Goal: Check status: Check status

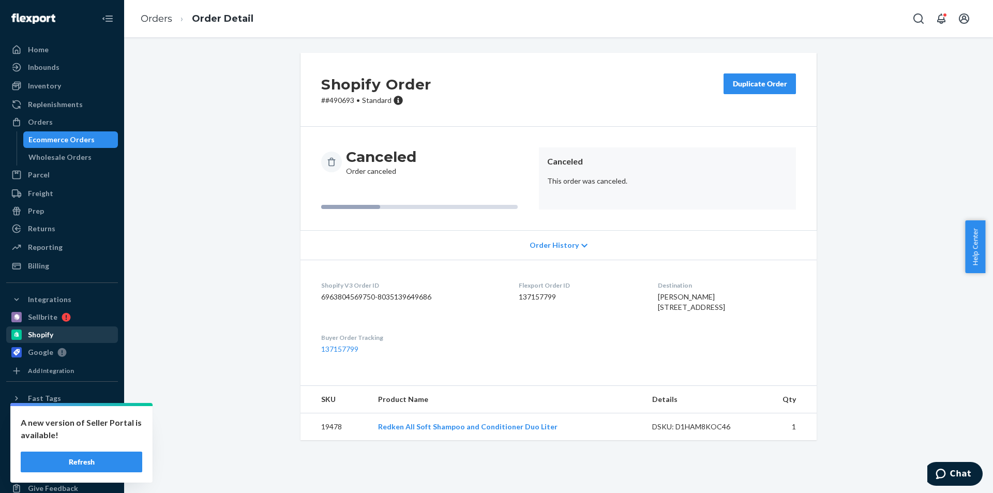
click at [52, 335] on div "Shopify" at bounding box center [40, 334] width 25 height 10
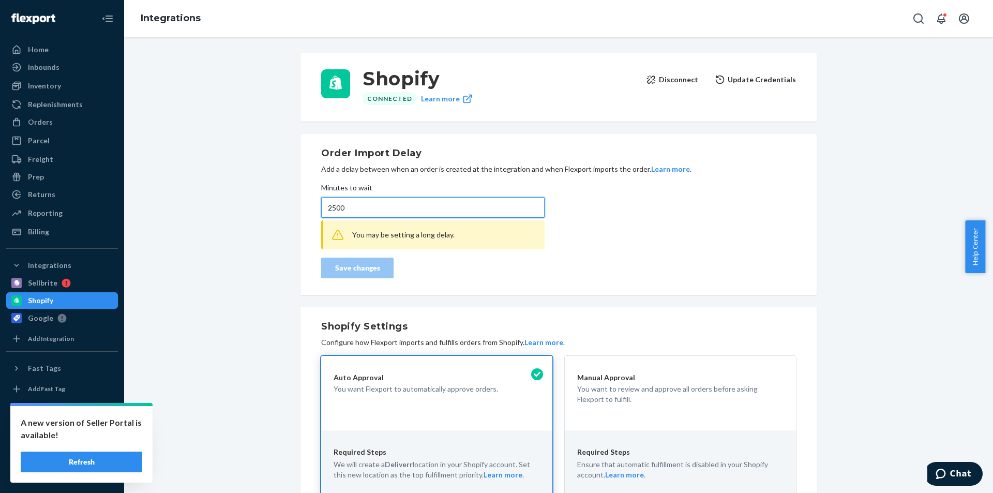
click at [351, 210] on input "2500" at bounding box center [432, 207] width 223 height 21
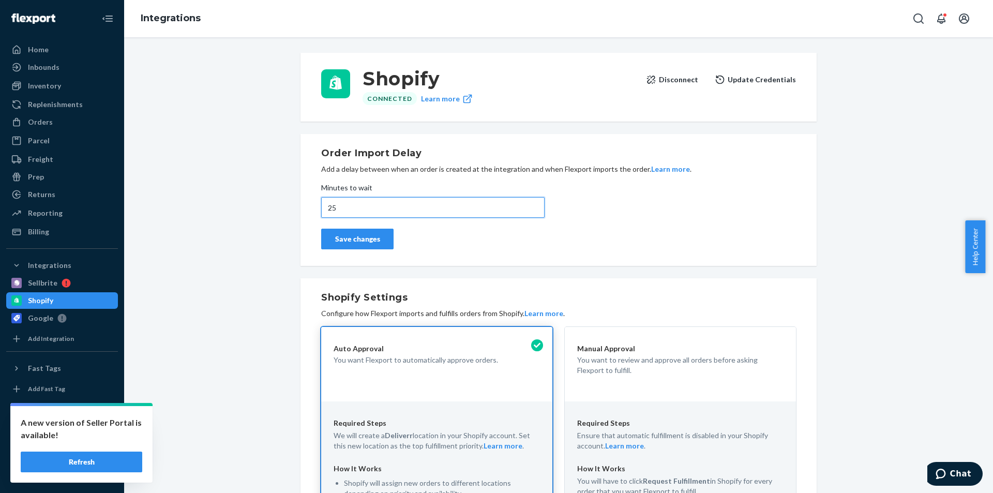
type input "25"
click at [351, 232] on button "Save changes" at bounding box center [357, 239] width 72 height 21
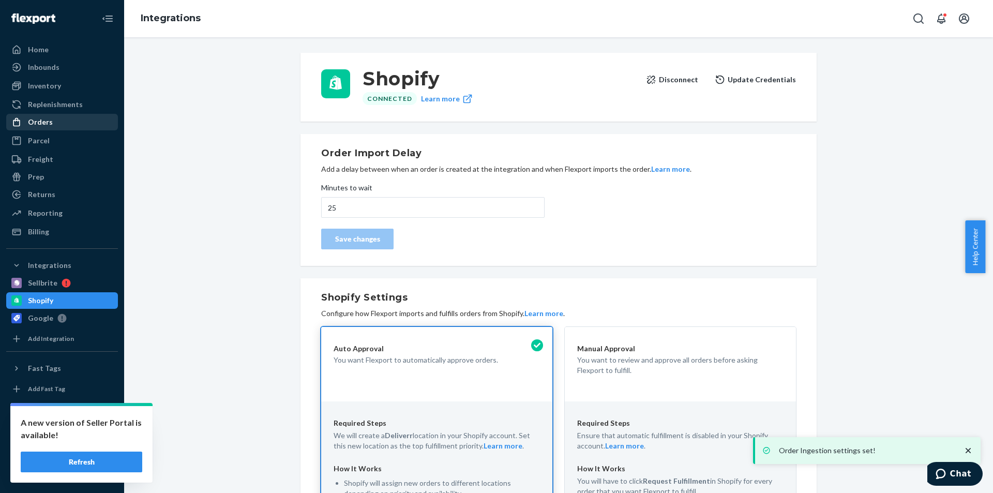
click at [64, 123] on div "Orders" at bounding box center [62, 122] width 110 height 14
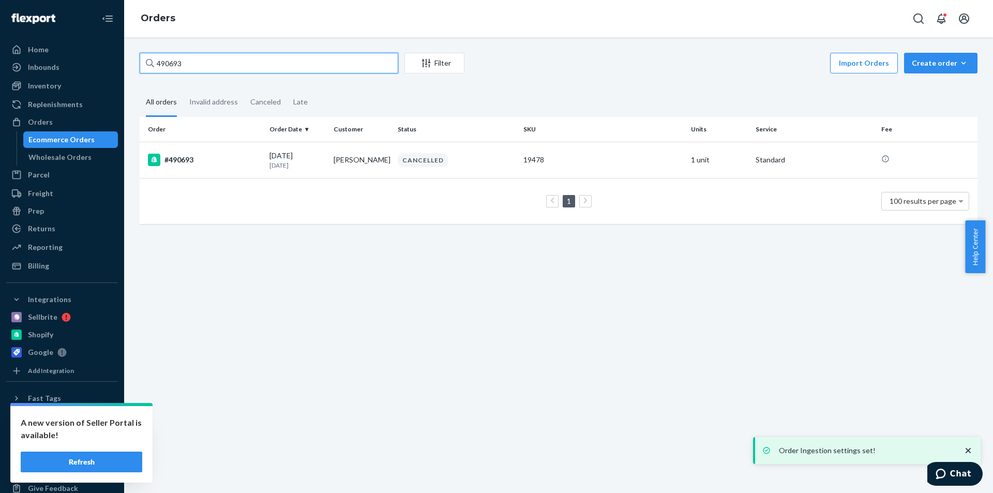
drag, startPoint x: 220, startPoint y: 68, endPoint x: 144, endPoint y: 68, distance: 76.0
click at [150, 68] on div "490693" at bounding box center [269, 63] width 259 height 21
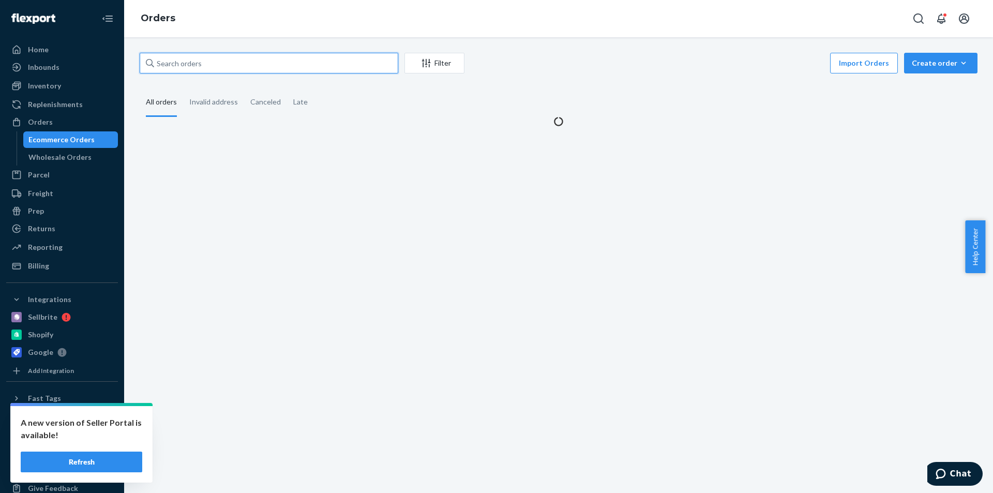
paste input "491909"
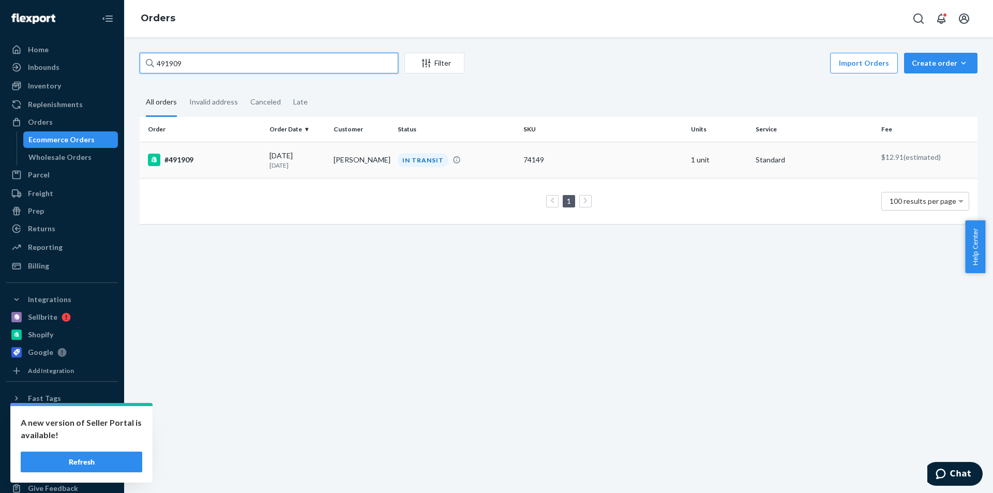
type input "491909"
click at [352, 164] on td "[PERSON_NAME]" at bounding box center [361, 160] width 64 height 36
